Goal: Browse casually

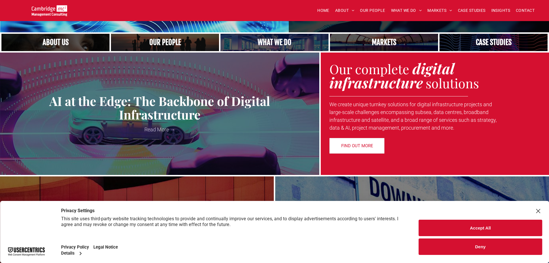
scroll to position [173, 0]
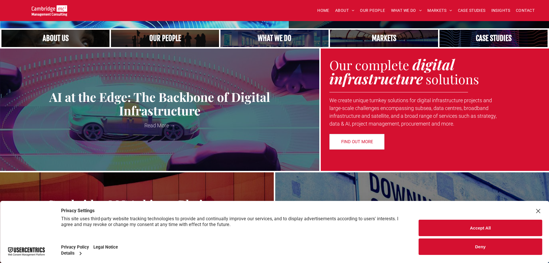
click at [482, 231] on button "Accept All" at bounding box center [480, 227] width 123 height 16
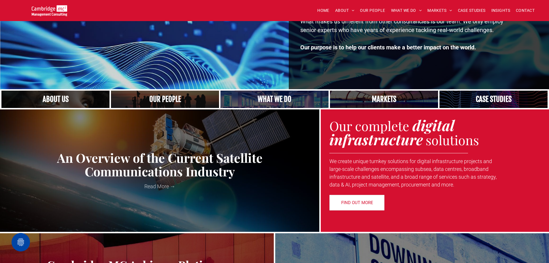
scroll to position [115, 0]
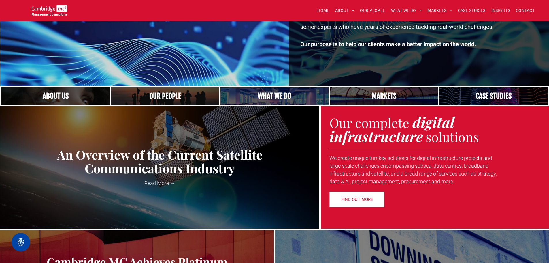
click at [274, 93] on link "A yoga teacher lifting his whole body off the ground in the peacock pose" at bounding box center [274, 96] width 115 height 18
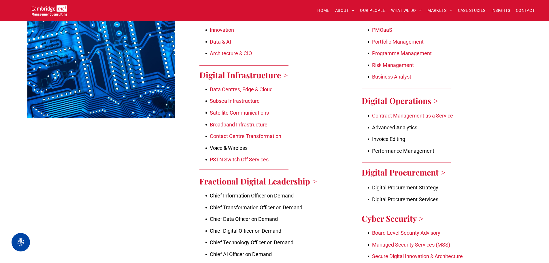
scroll to position [663, 0]
